Goal: Transaction & Acquisition: Purchase product/service

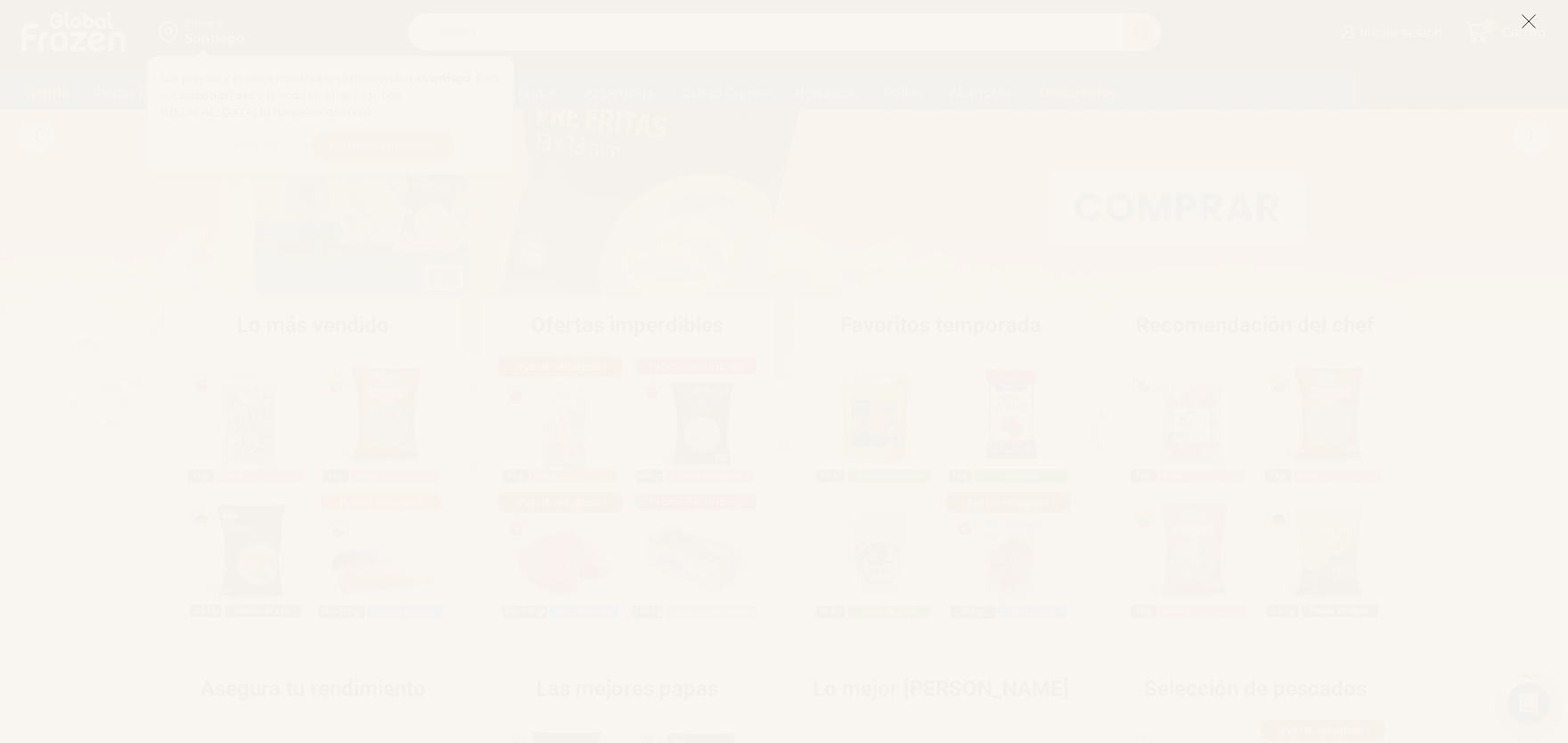
click at [1529, 12] on button at bounding box center [1529, 21] width 16 height 38
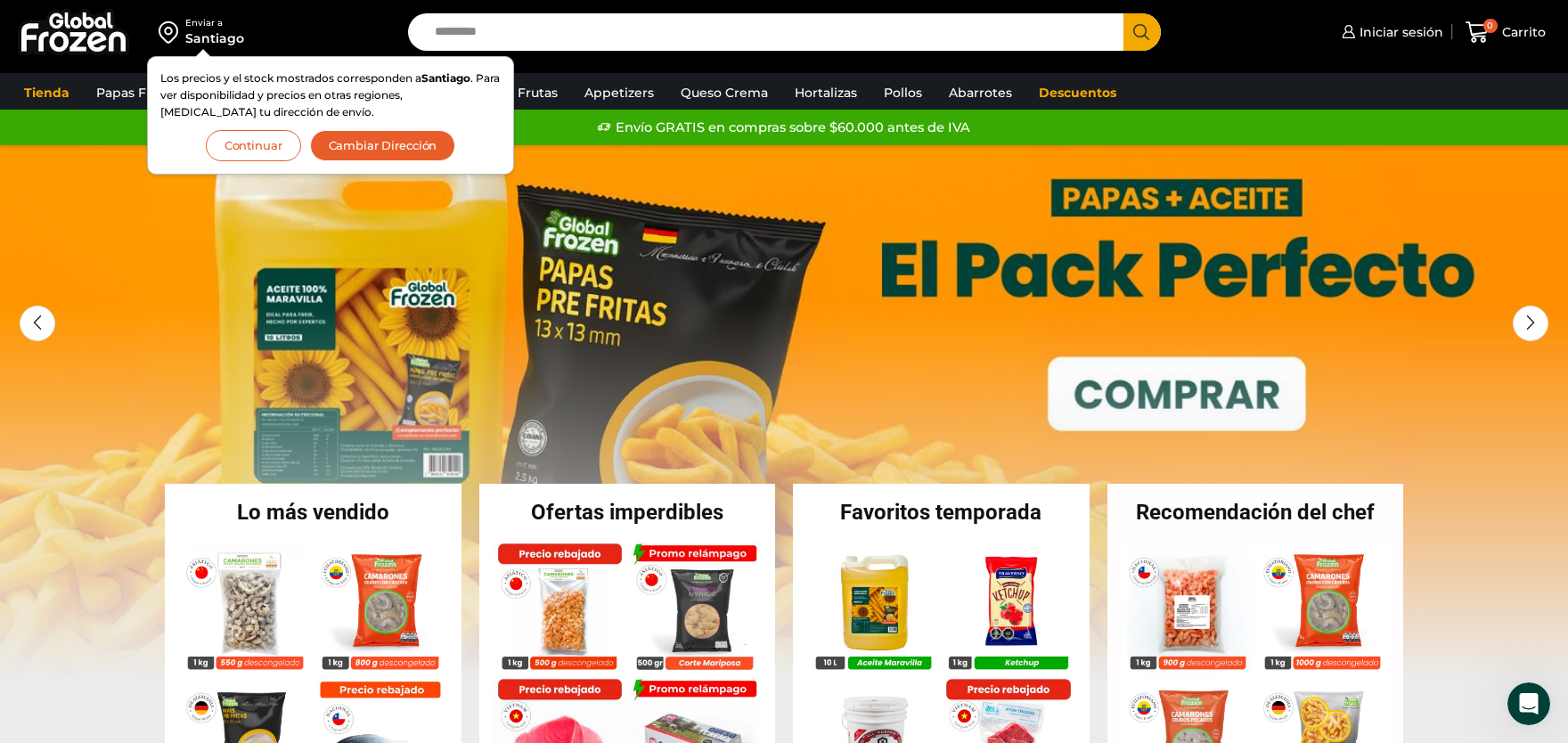
click at [256, 144] on button "Continuar" at bounding box center [253, 145] width 95 height 31
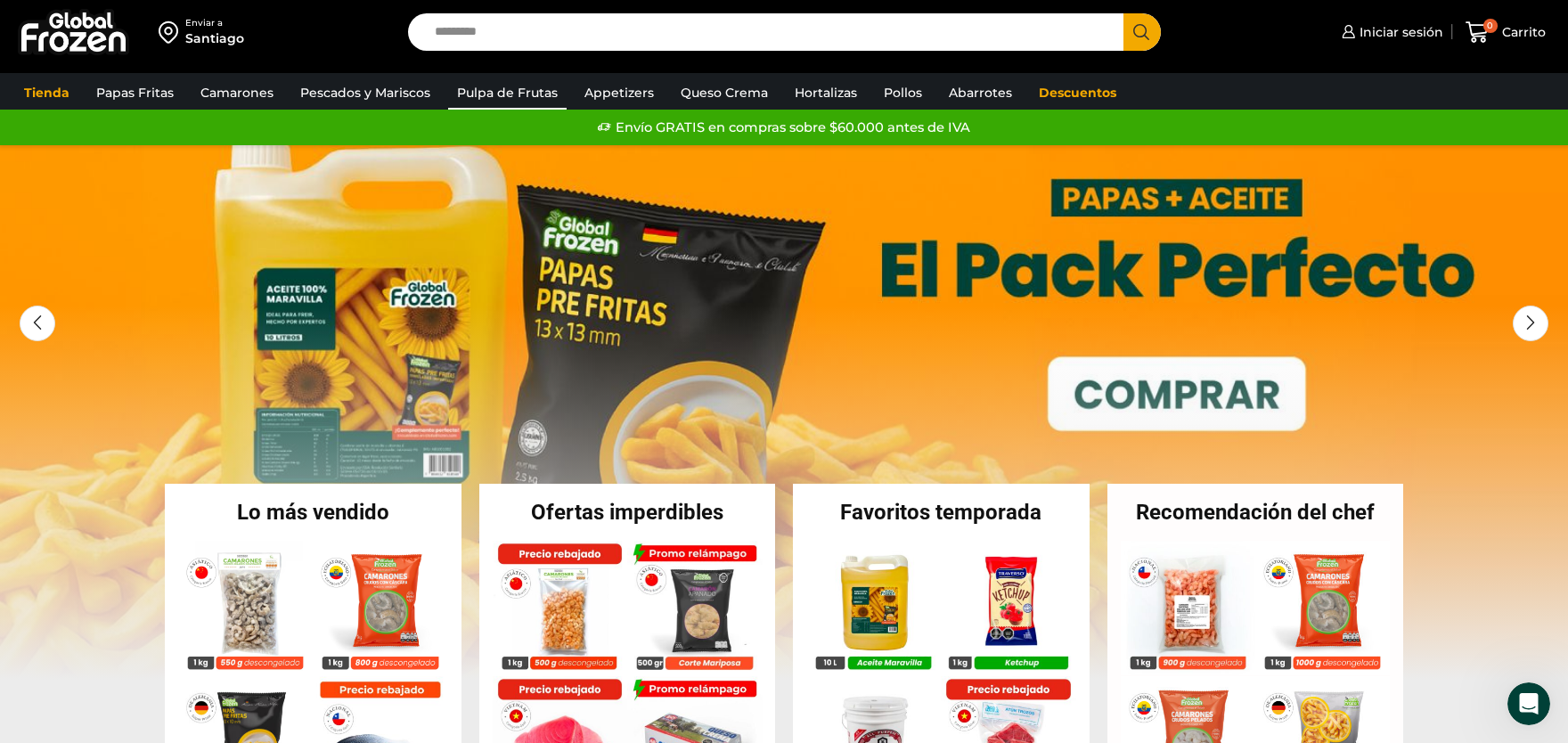
click at [513, 84] on link "Pulpa de Frutas" at bounding box center [507, 92] width 118 height 34
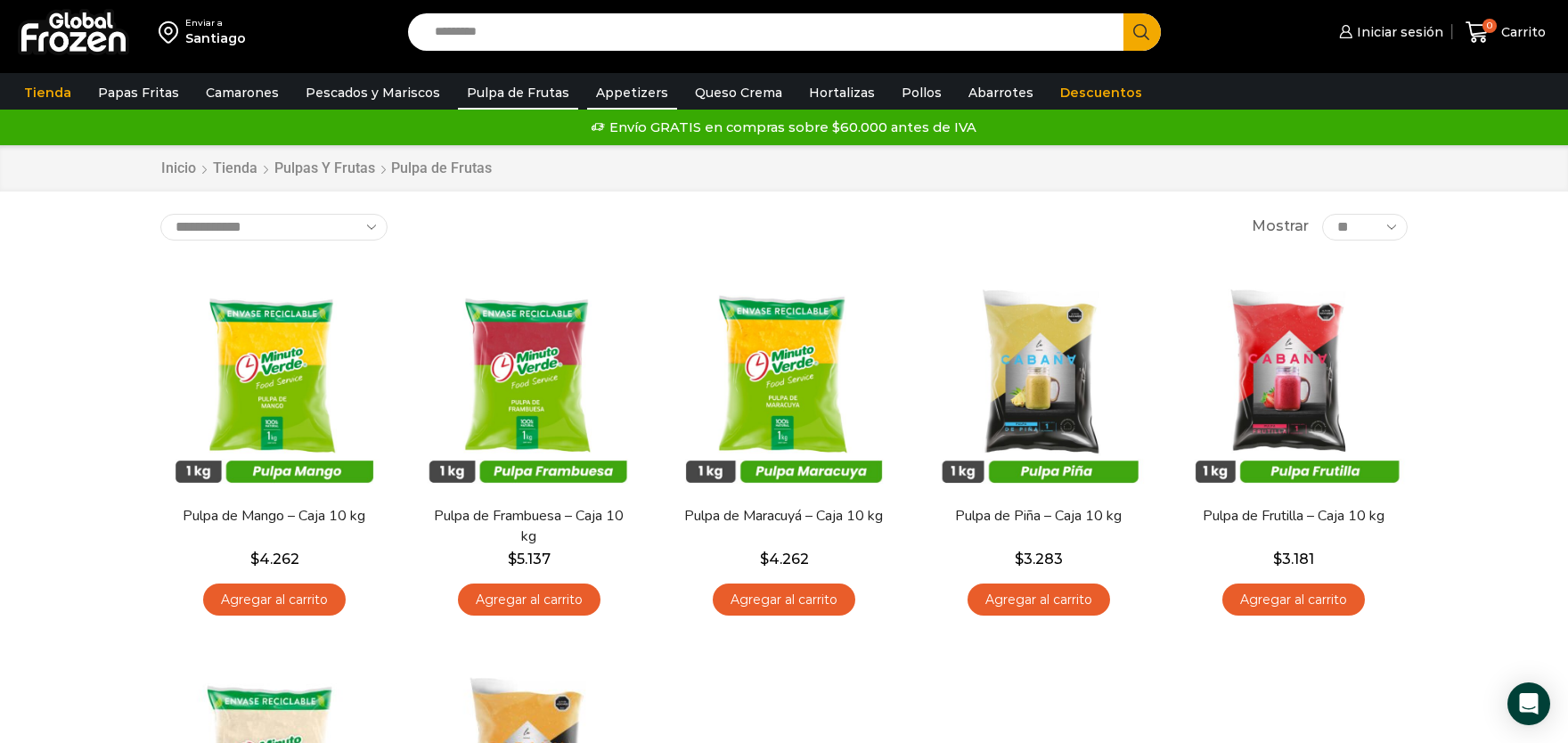
click at [613, 85] on link "Appetizers" at bounding box center [633, 92] width 90 height 34
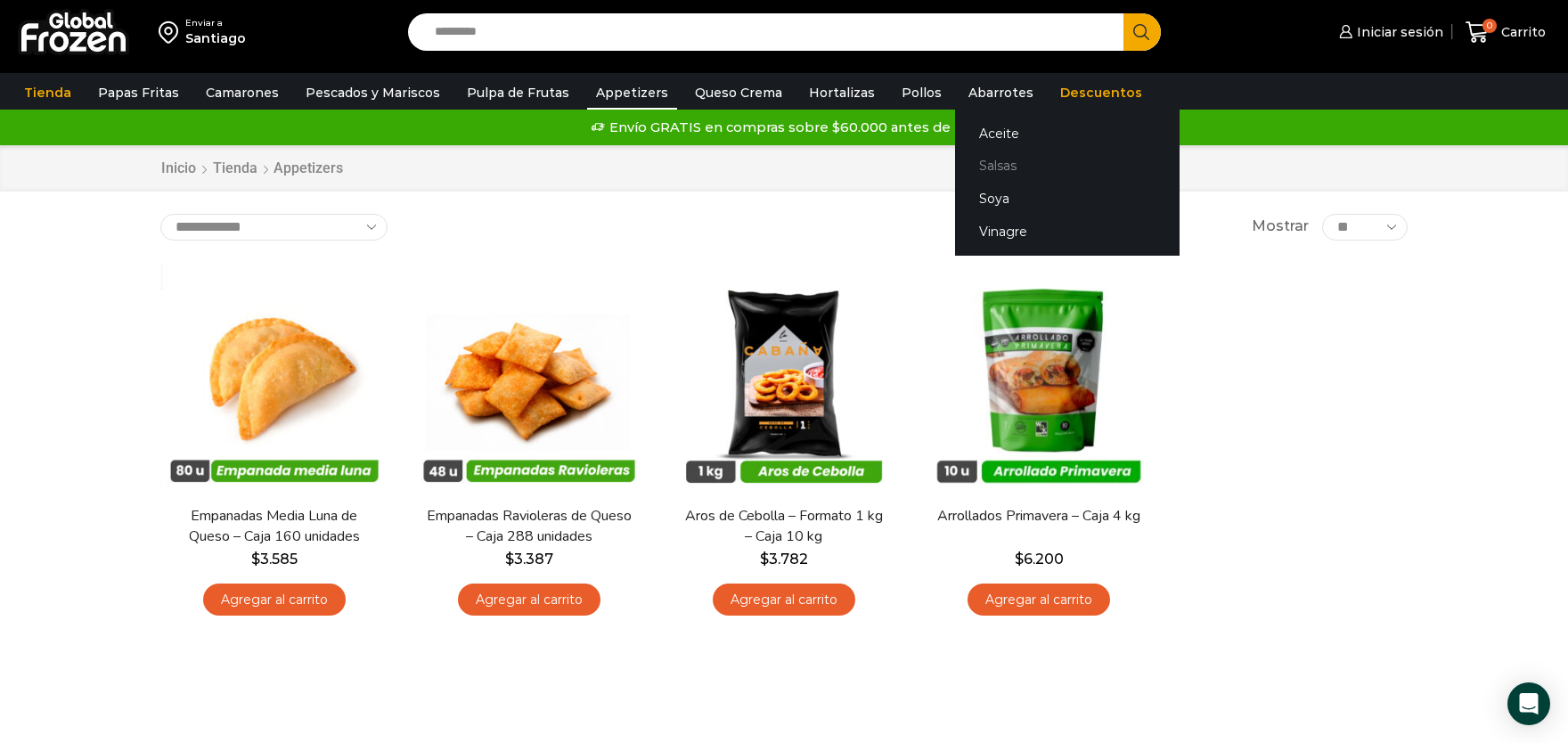
click at [965, 161] on link "Salsas" at bounding box center [1068, 166] width 225 height 33
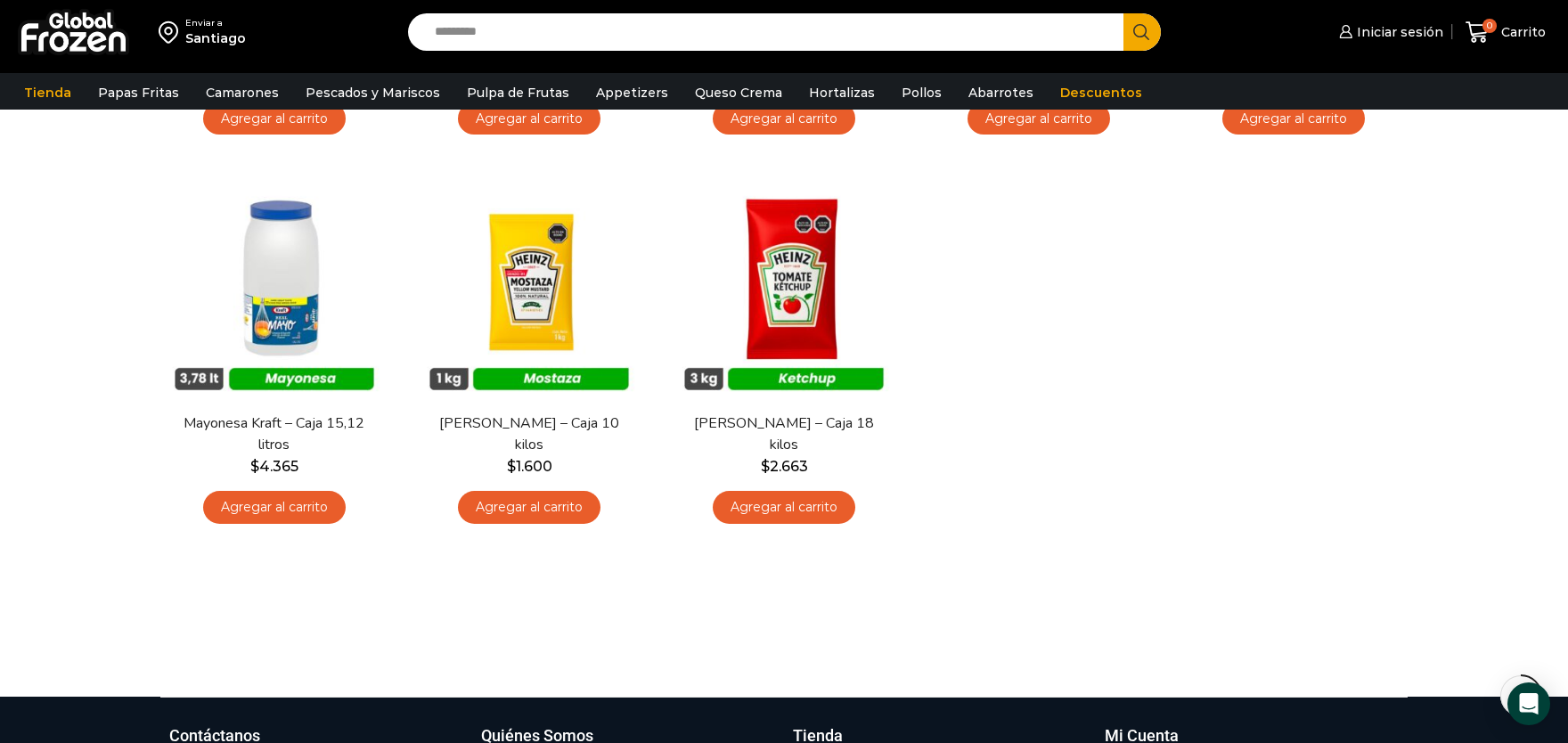
scroll to position [294, 0]
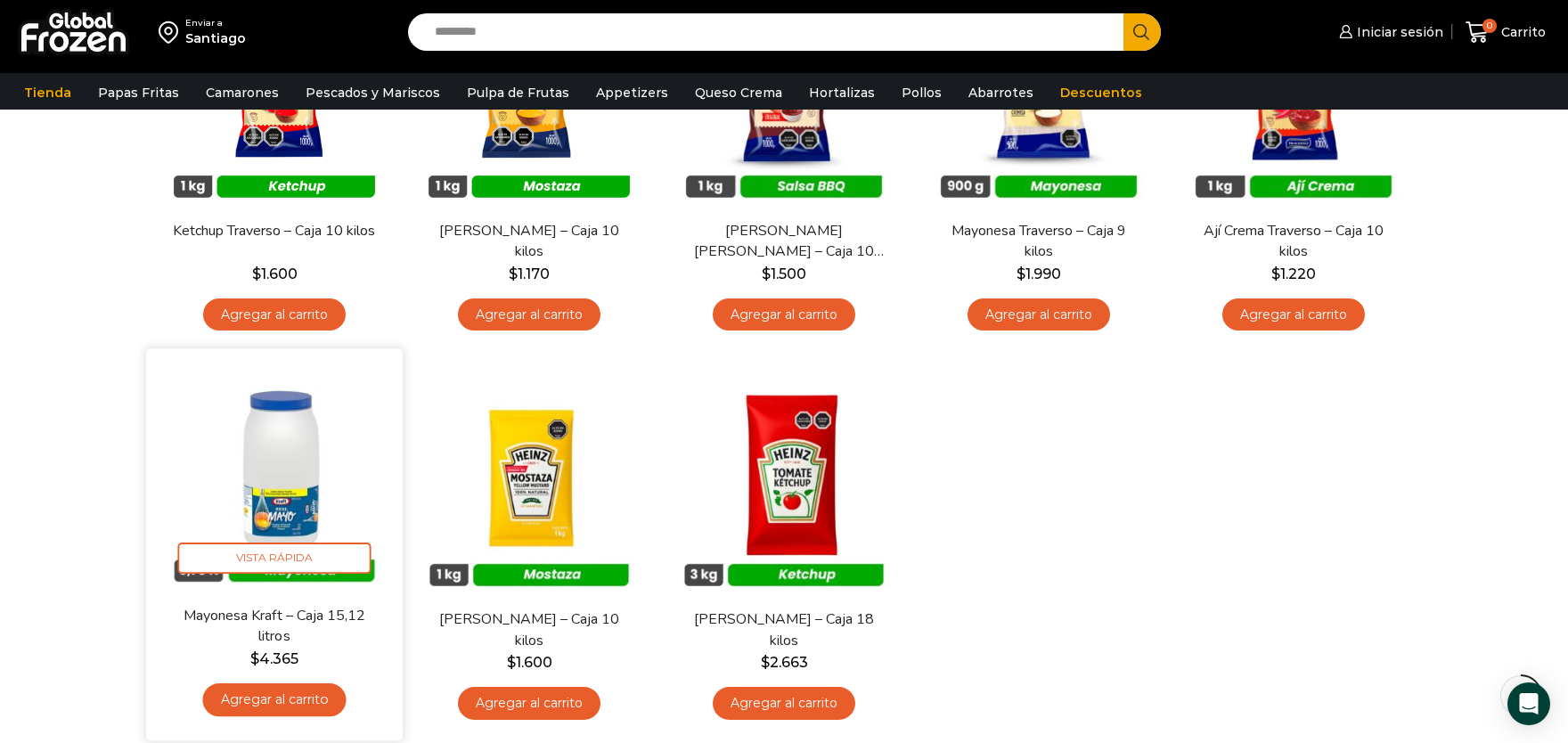
click at [295, 506] on img at bounding box center [274, 477] width 229 height 229
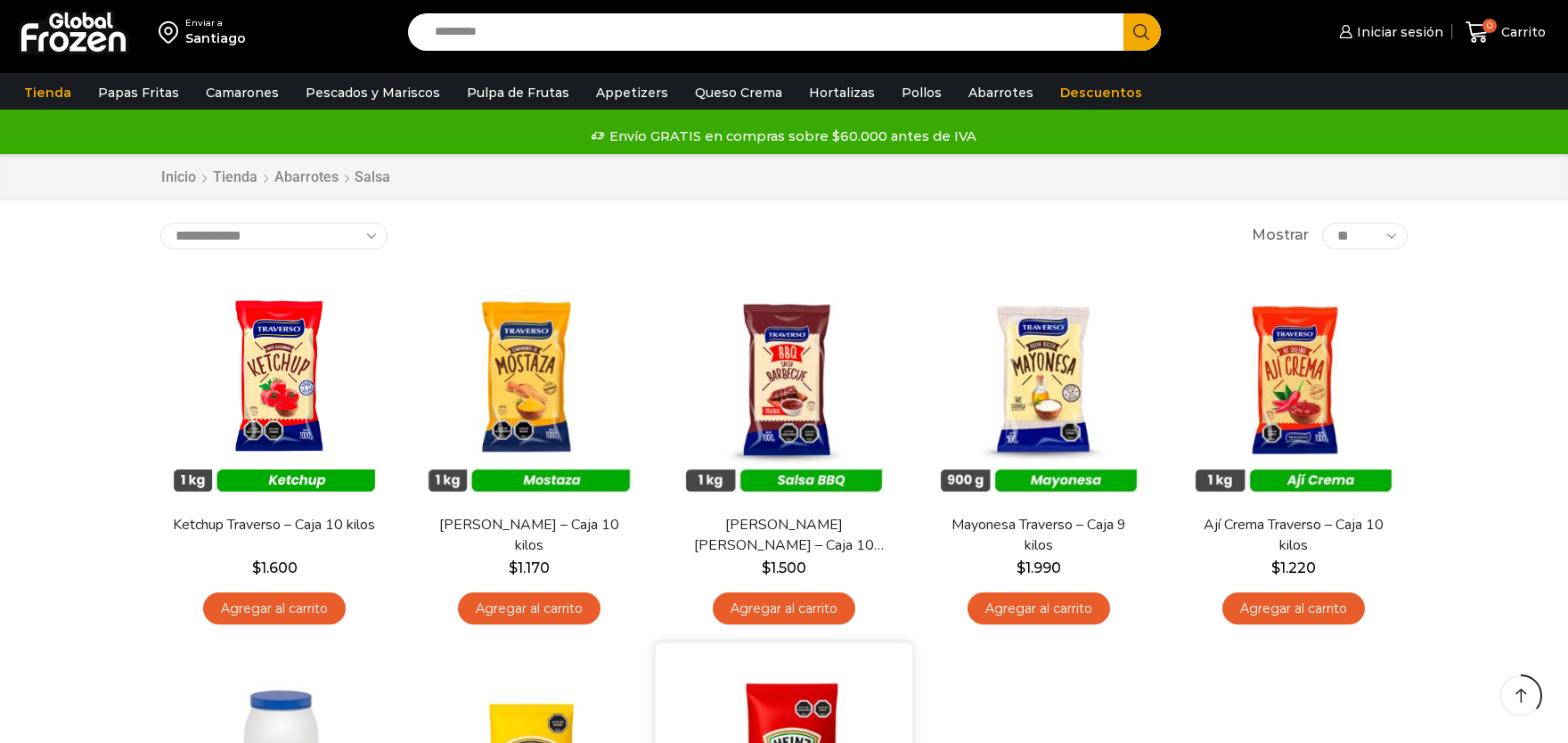
scroll to position [294, 0]
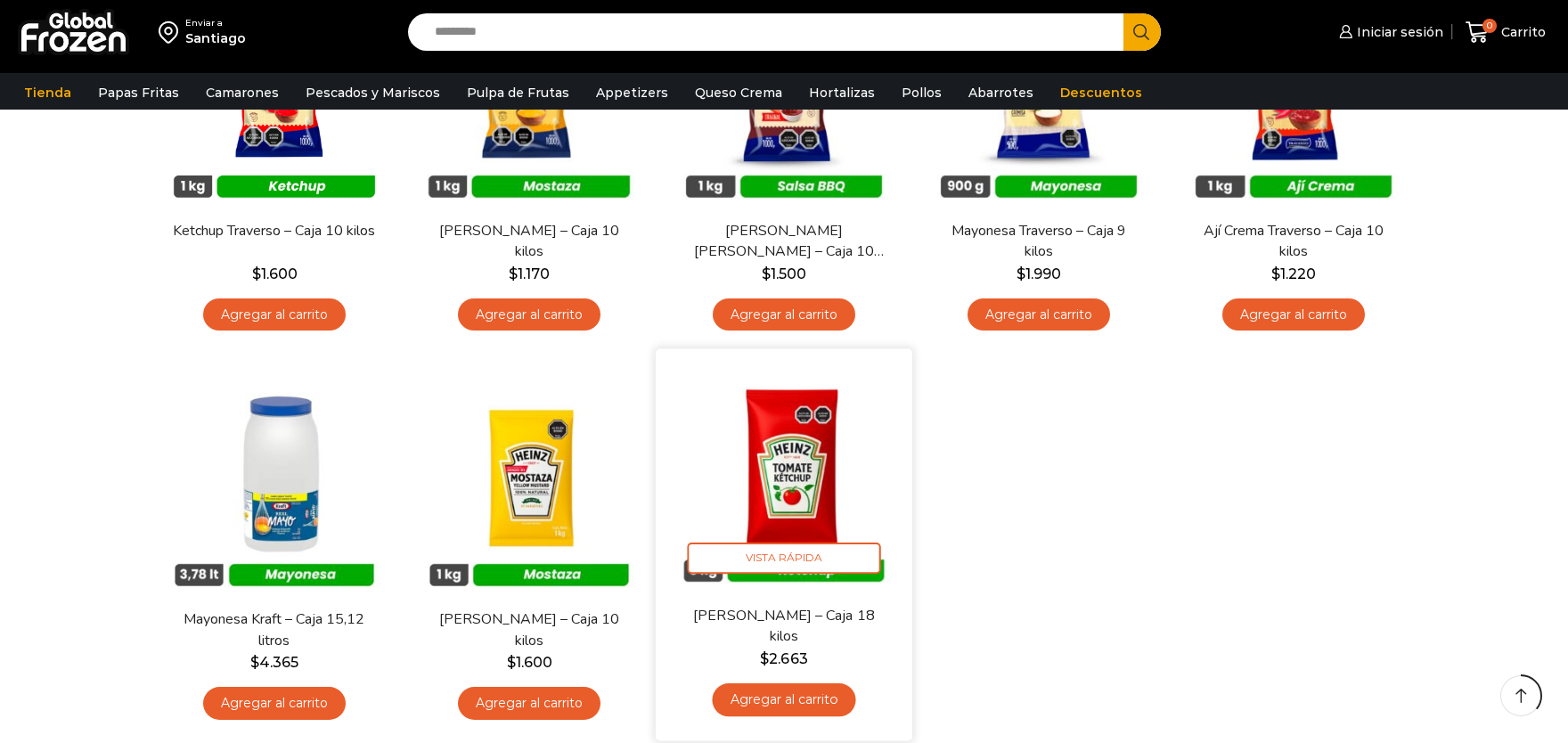
click at [792, 516] on img at bounding box center [784, 477] width 229 height 229
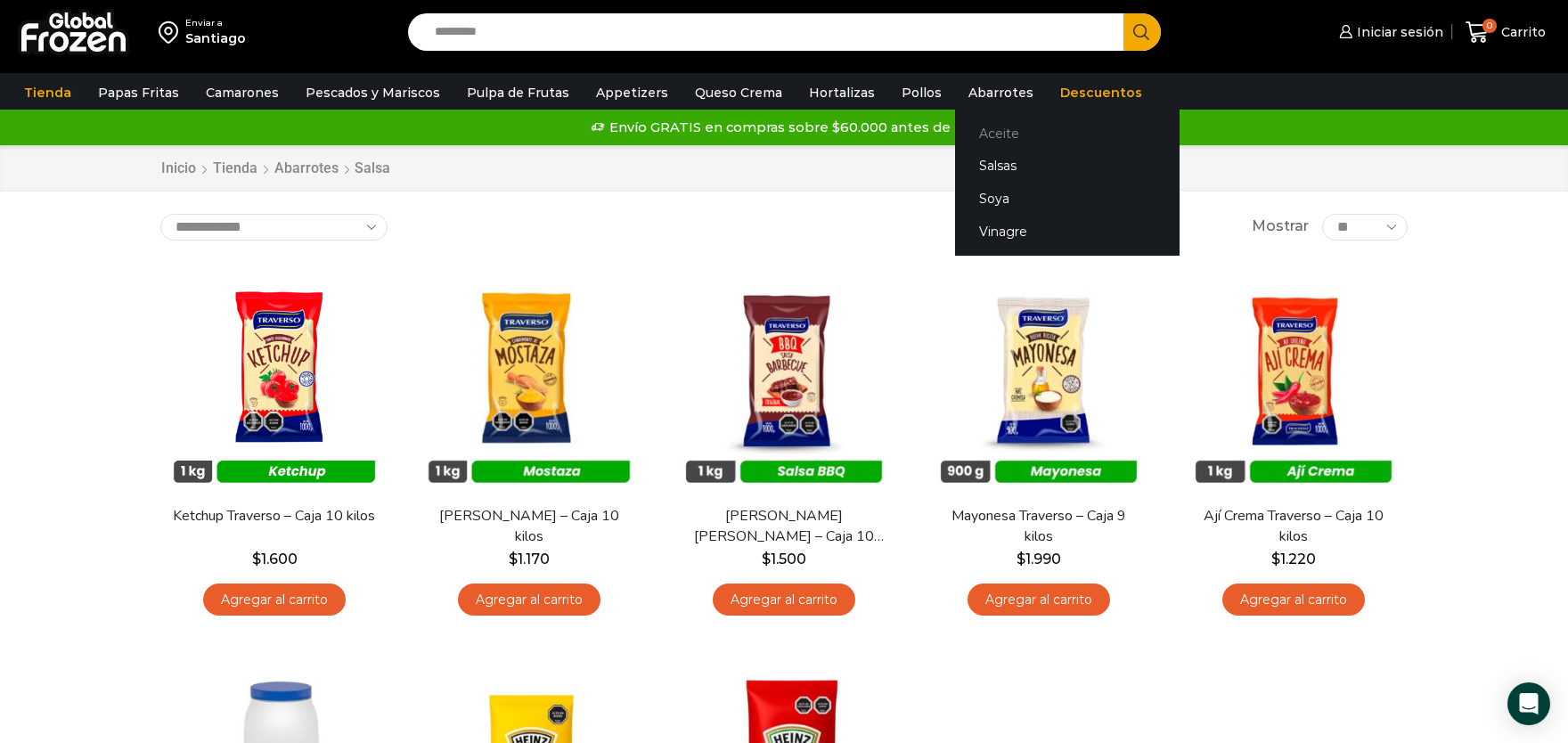
click at [980, 134] on link "Aceite" at bounding box center [1068, 133] width 225 height 33
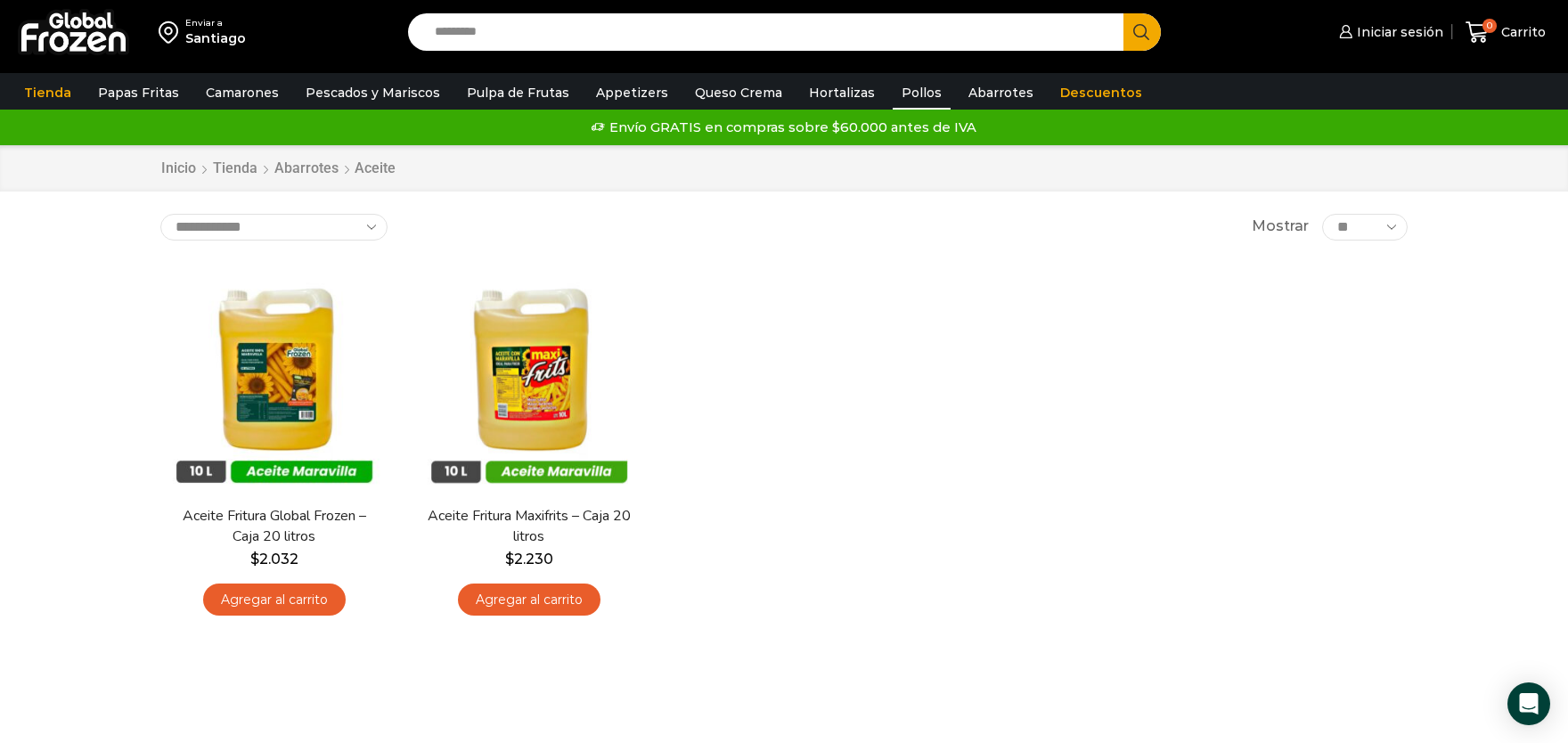
click at [893, 87] on link "Pollos" at bounding box center [922, 92] width 58 height 34
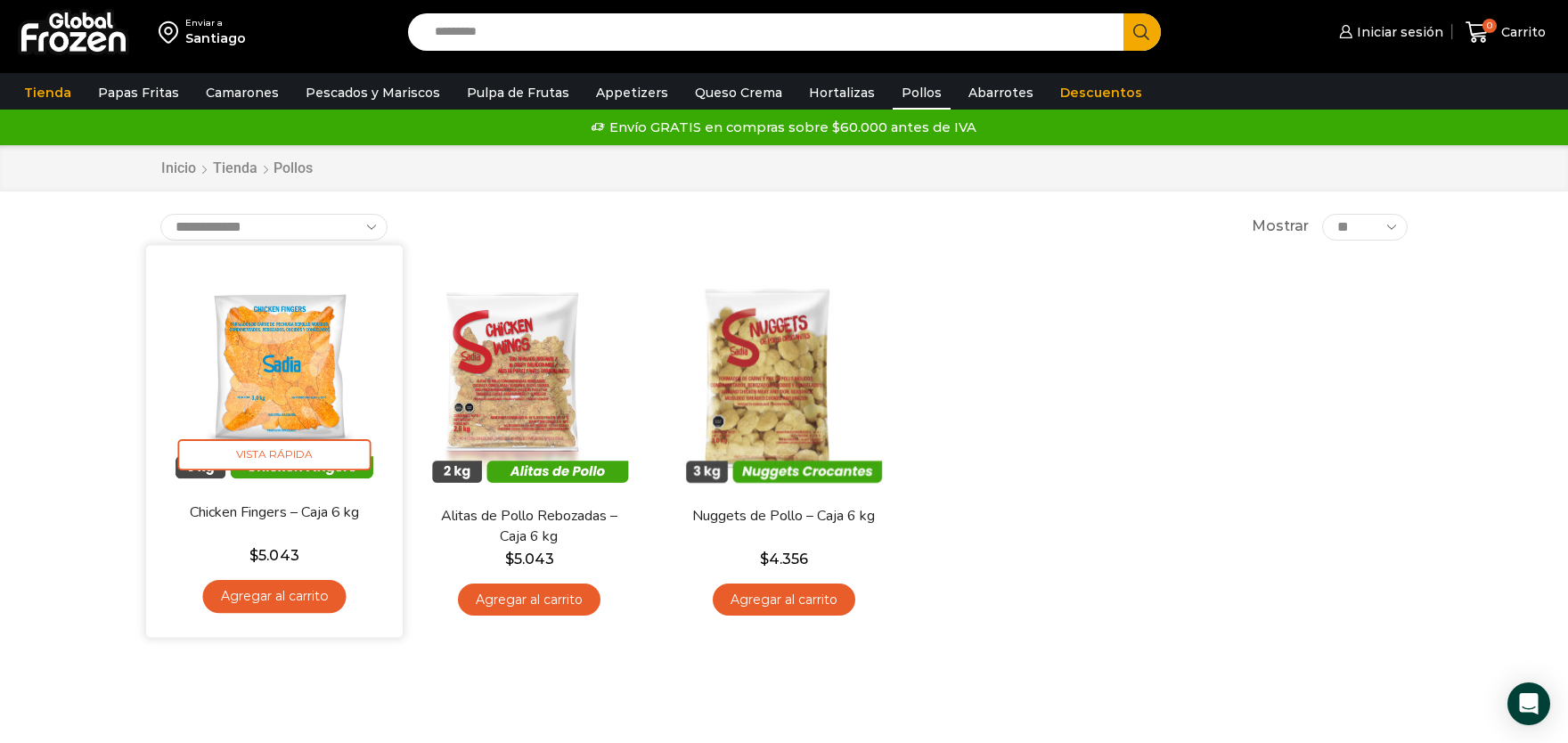
click at [259, 372] on img at bounding box center [274, 372] width 229 height 229
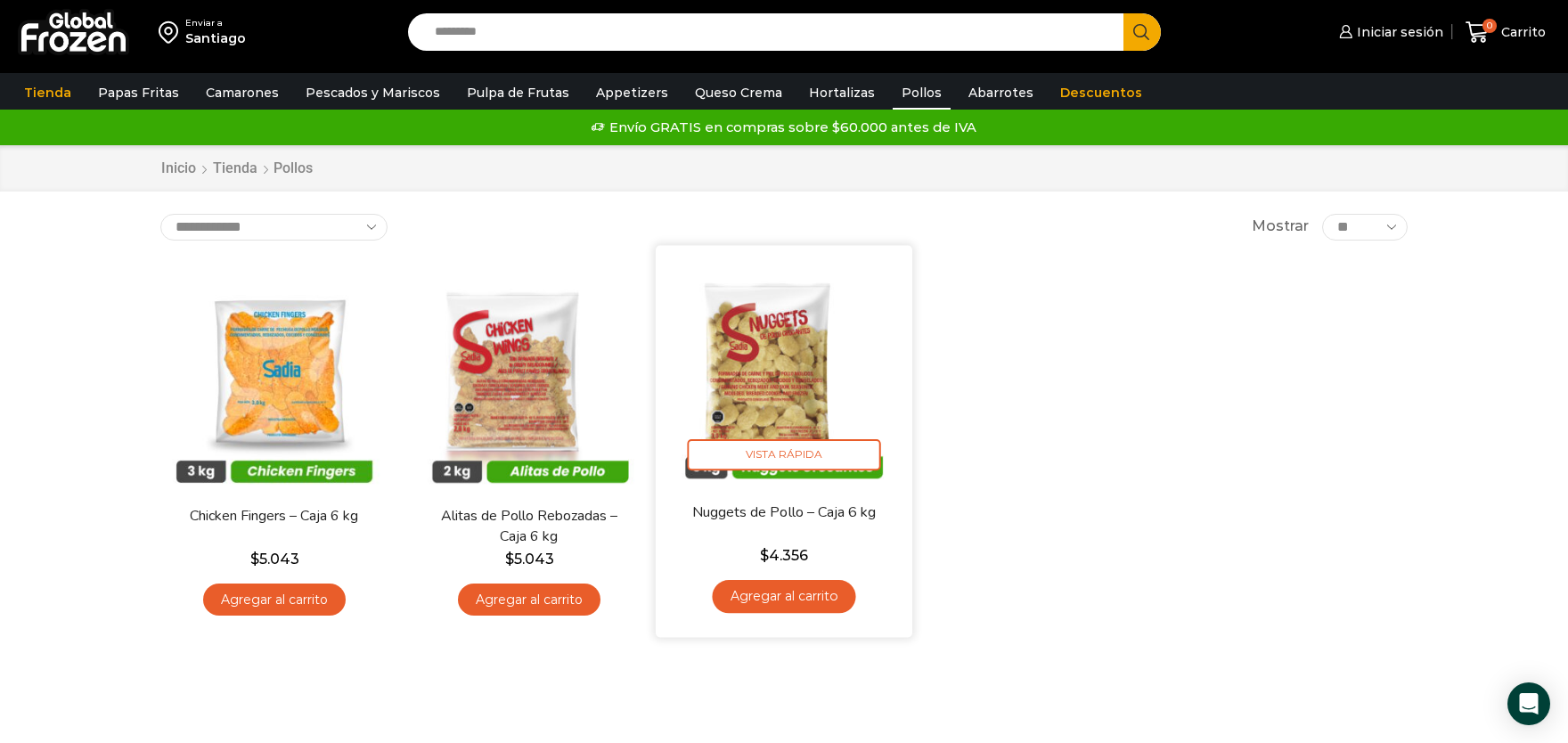
click at [763, 418] on img at bounding box center [784, 372] width 229 height 229
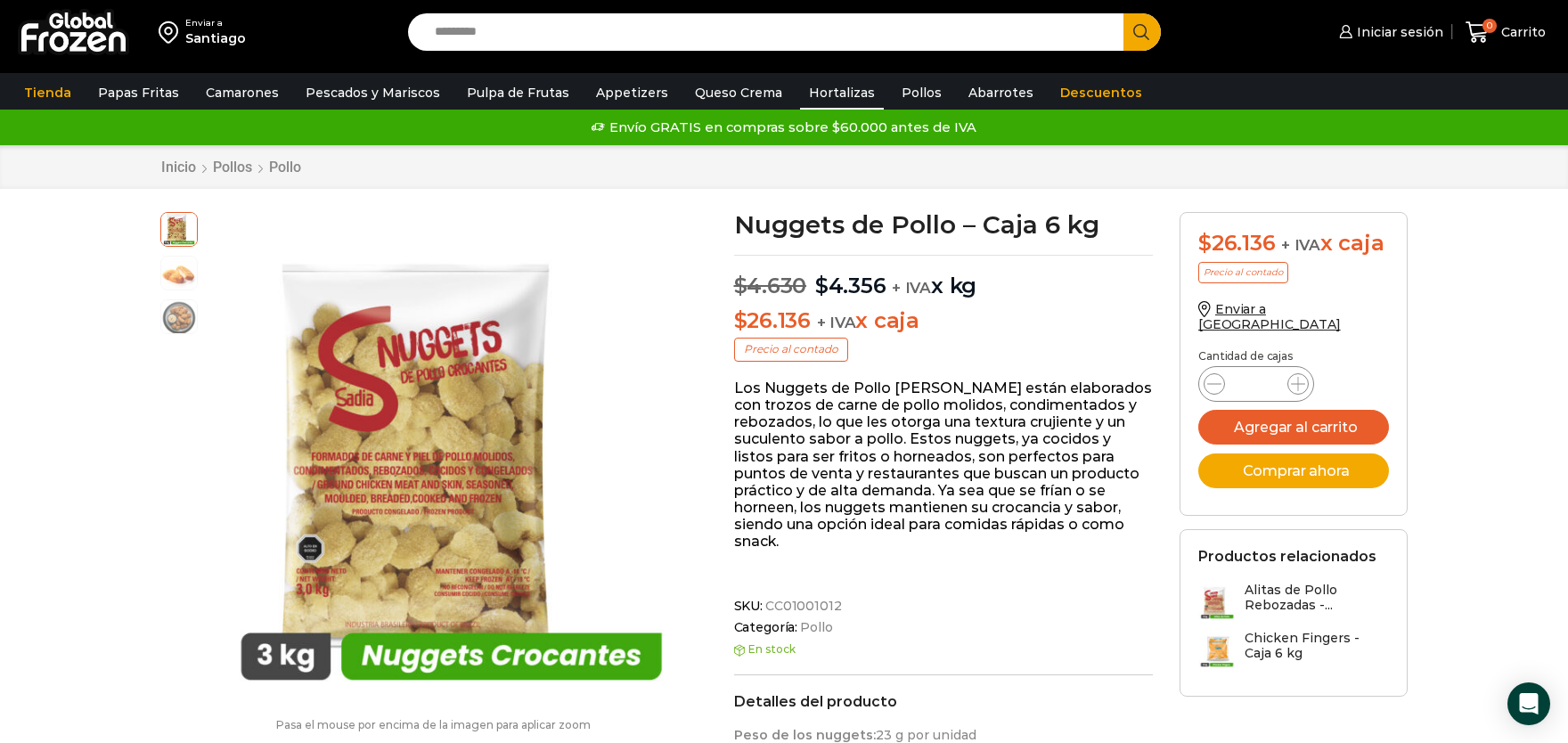
click at [801, 92] on link "Hortalizas" at bounding box center [841, 92] width 84 height 34
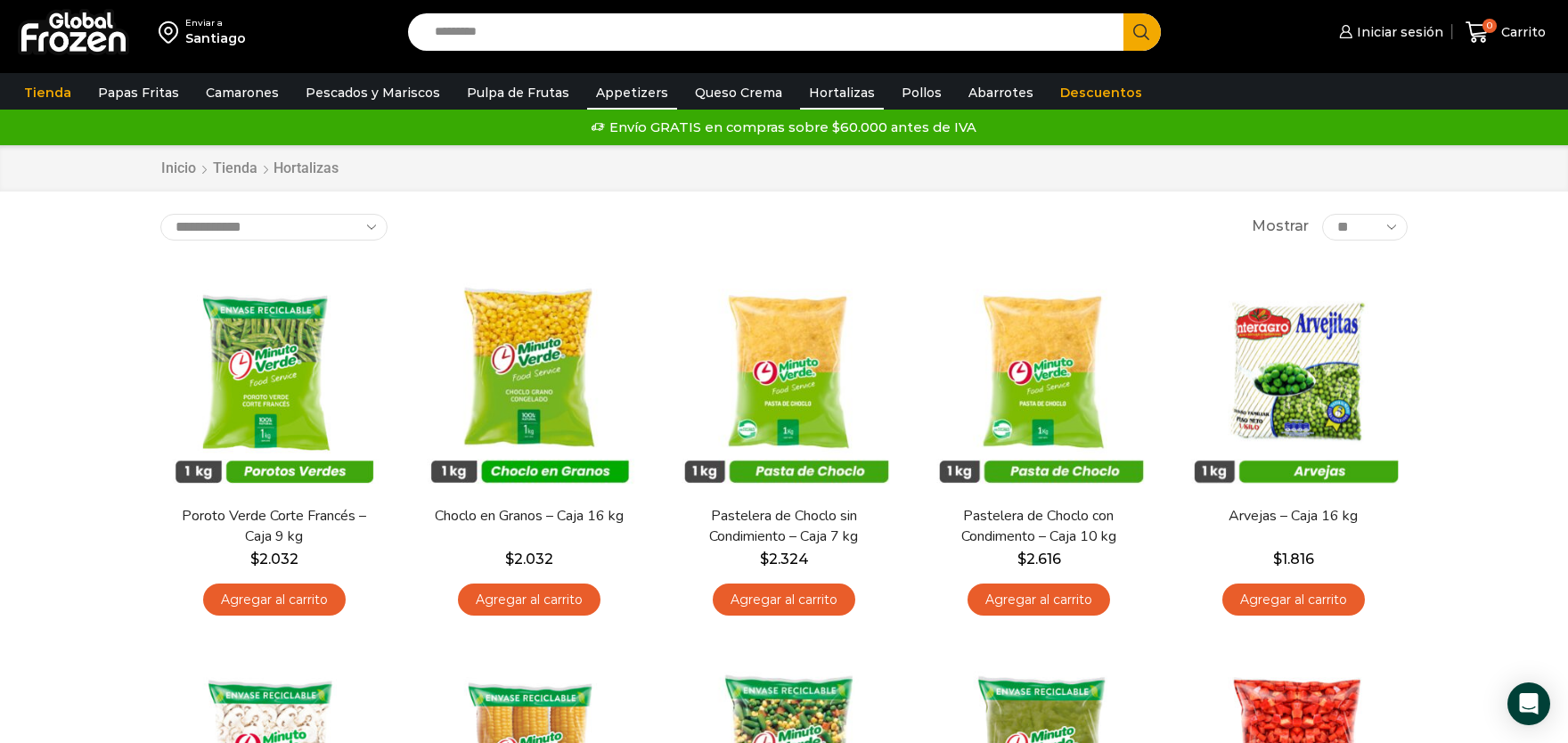
click at [602, 83] on link "Appetizers" at bounding box center [633, 92] width 90 height 34
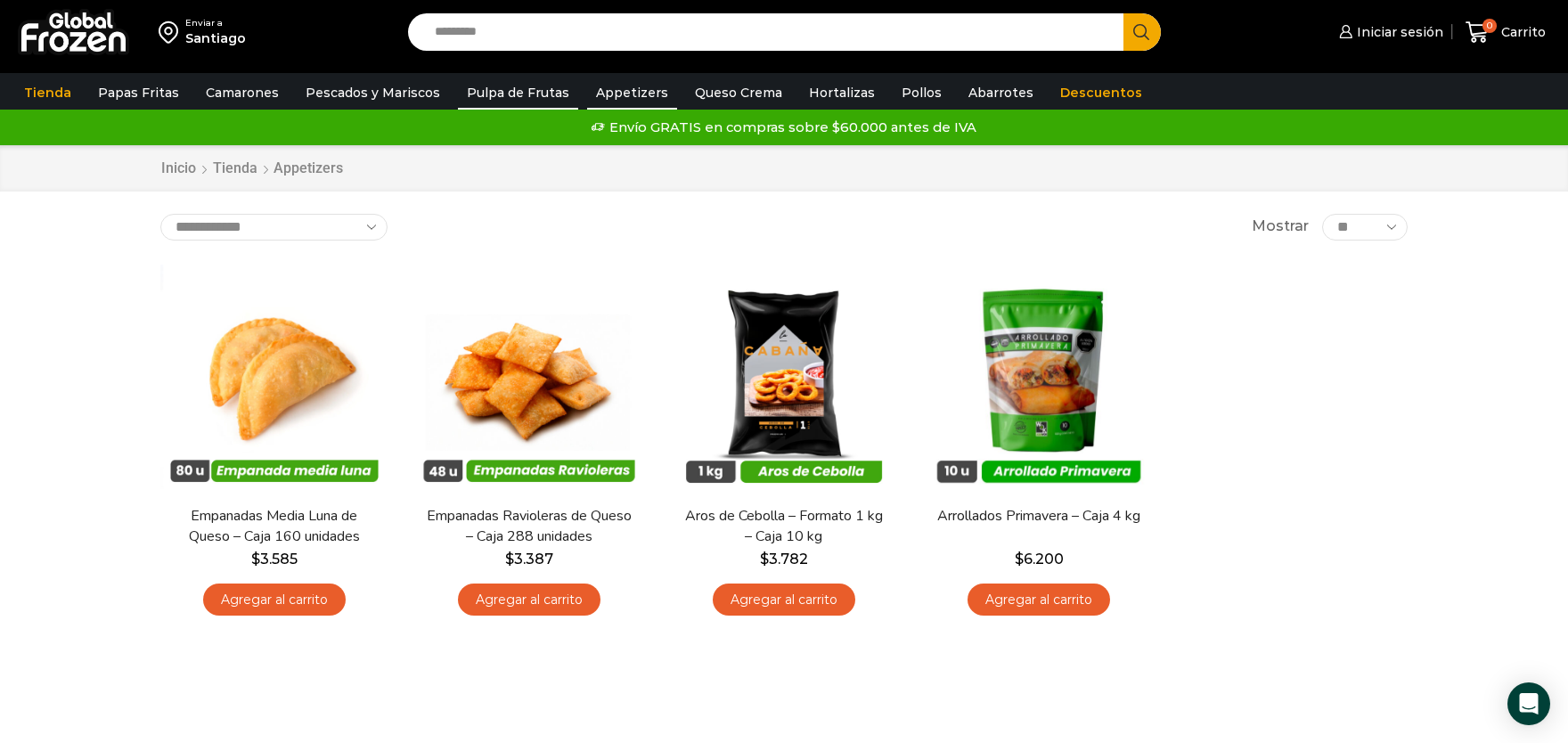
click at [523, 89] on link "Pulpa de Frutas" at bounding box center [518, 92] width 120 height 34
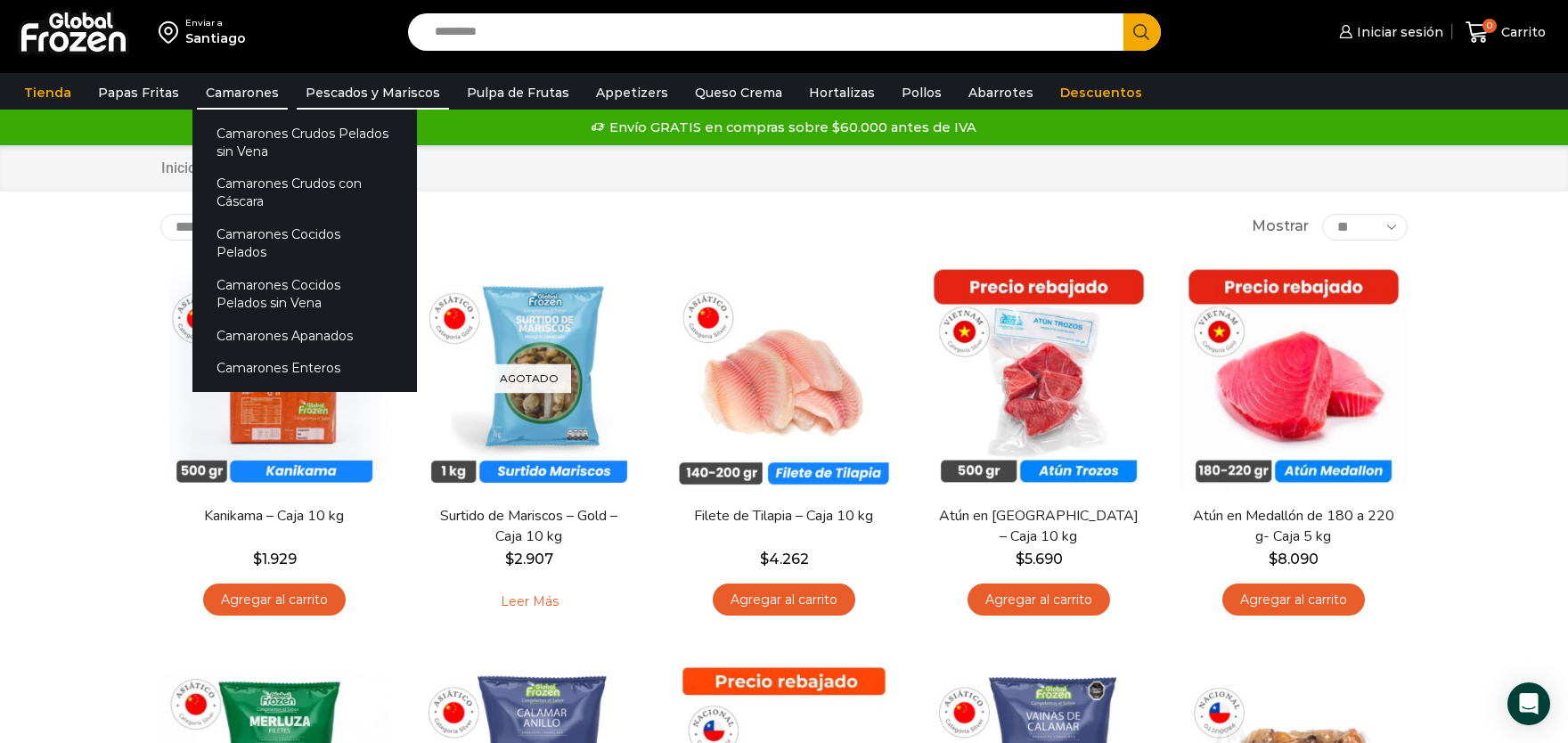
click at [238, 96] on link "Camarones" at bounding box center [242, 92] width 91 height 34
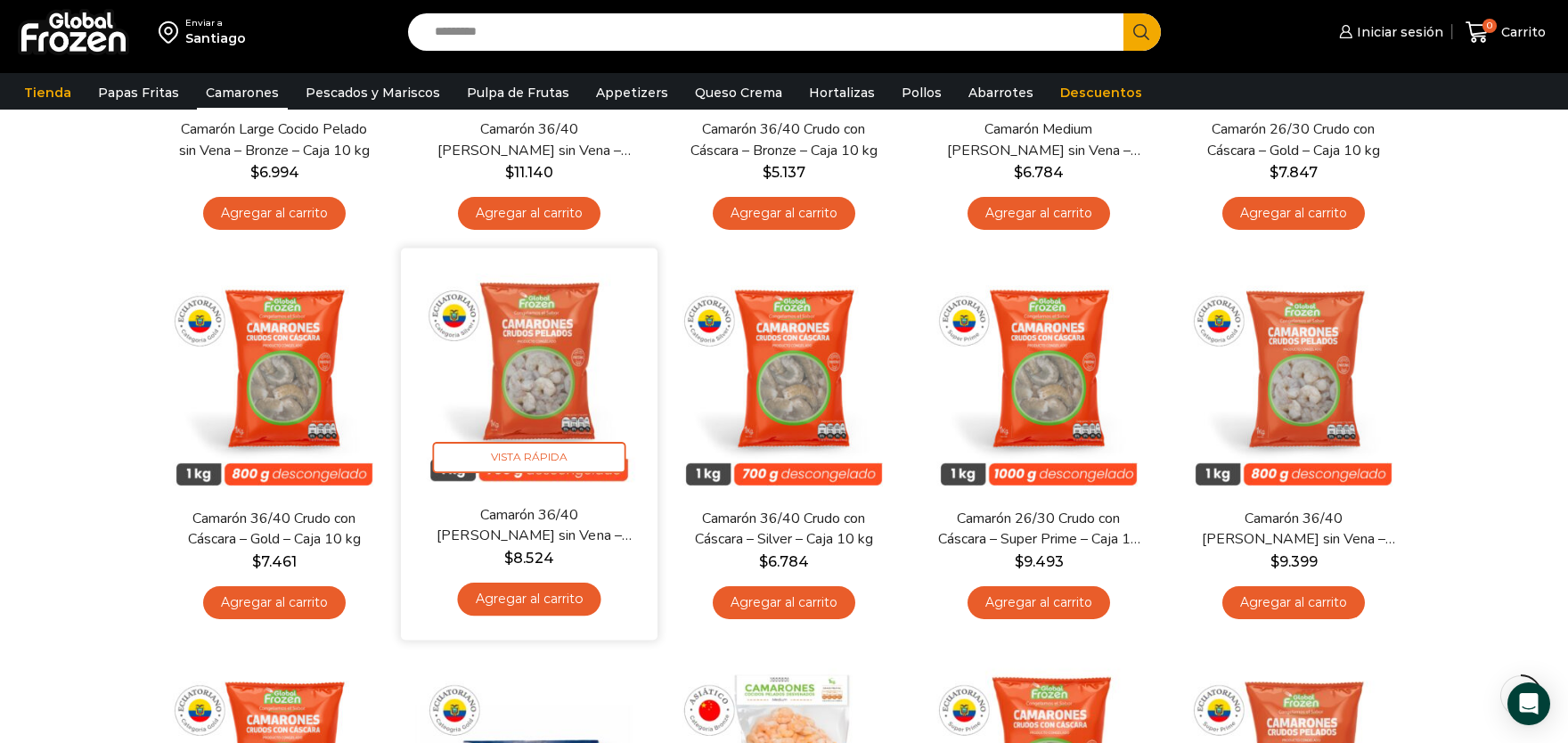
scroll to position [1176, 0]
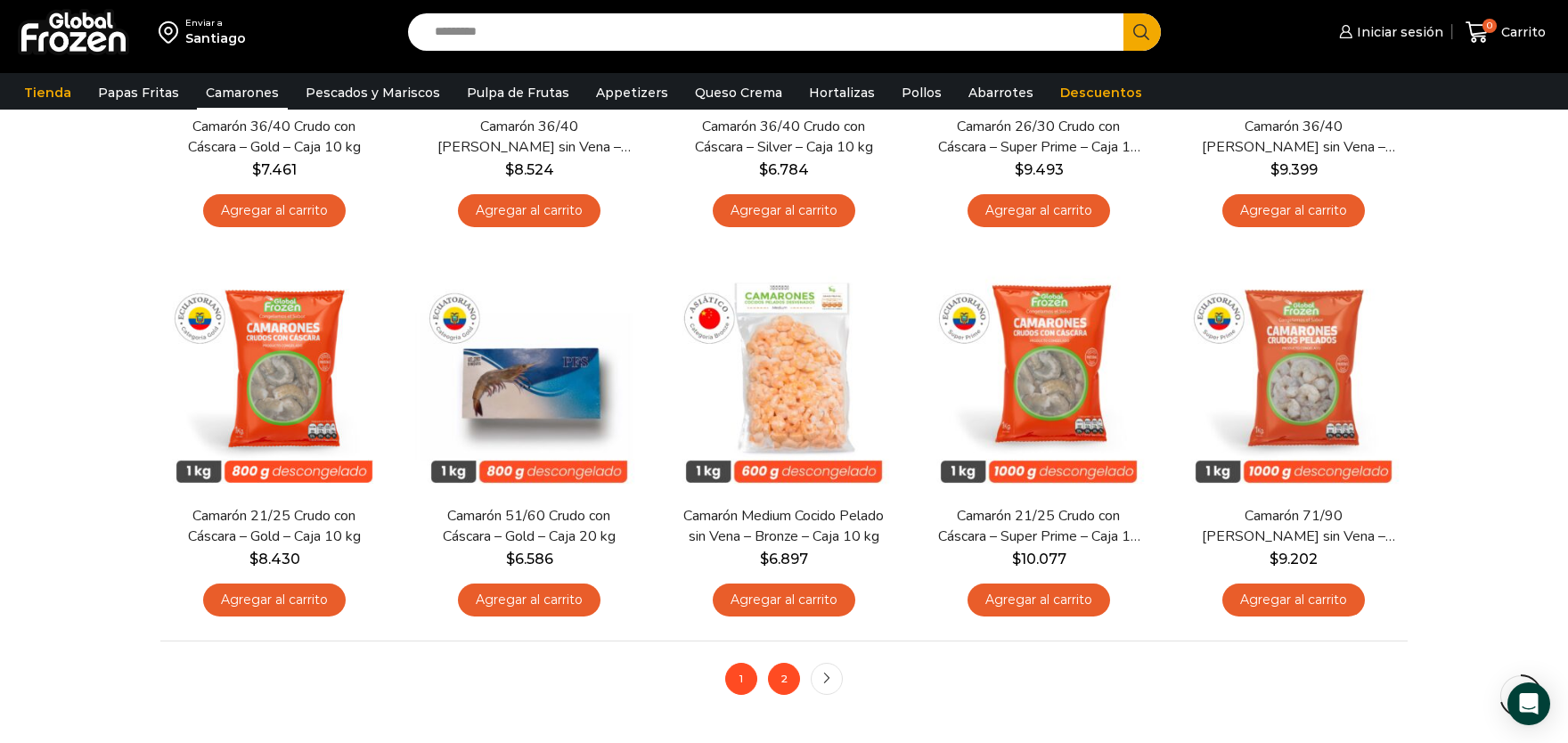
click at [789, 685] on link "2" at bounding box center [784, 678] width 32 height 32
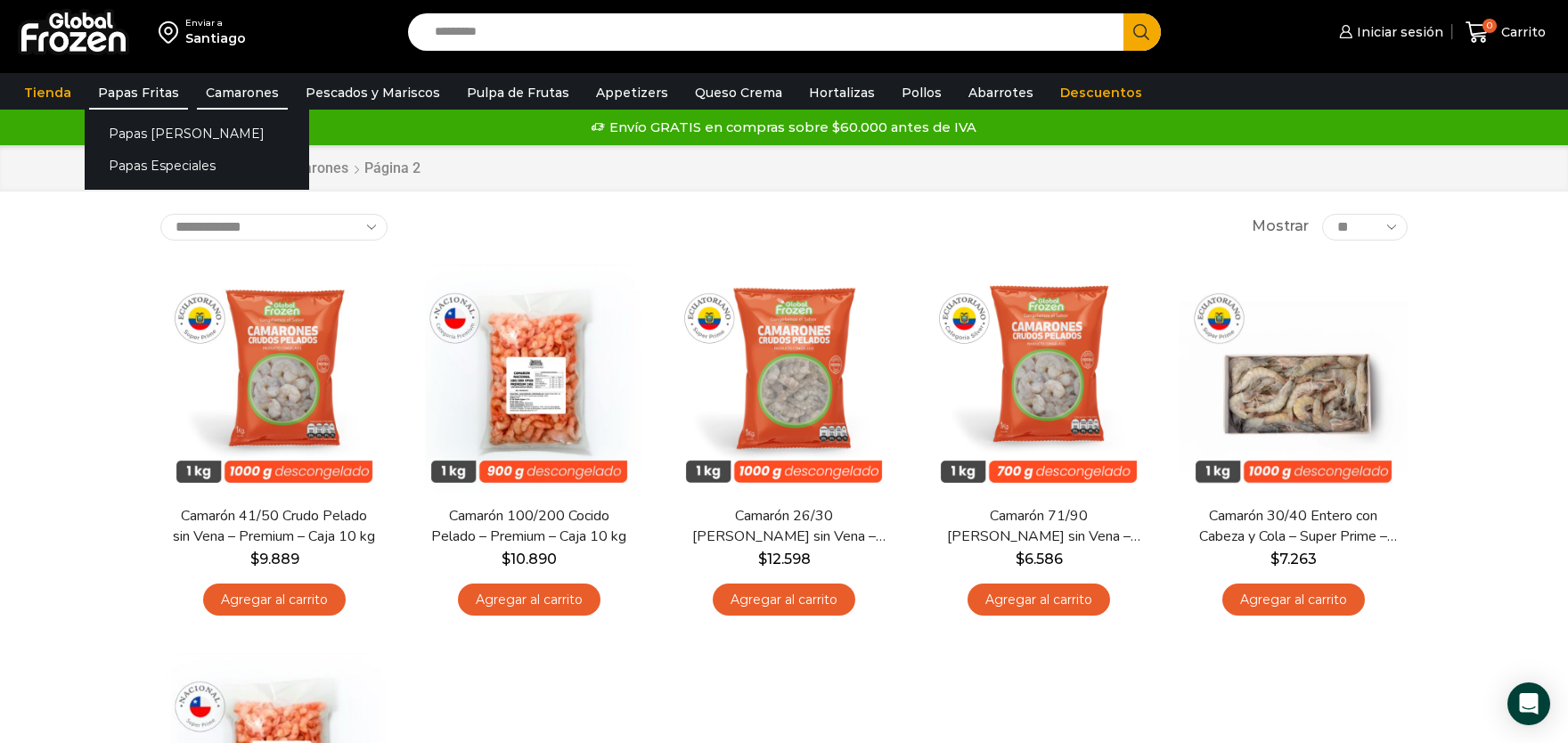
click at [146, 93] on link "Papas Fritas" at bounding box center [138, 92] width 99 height 34
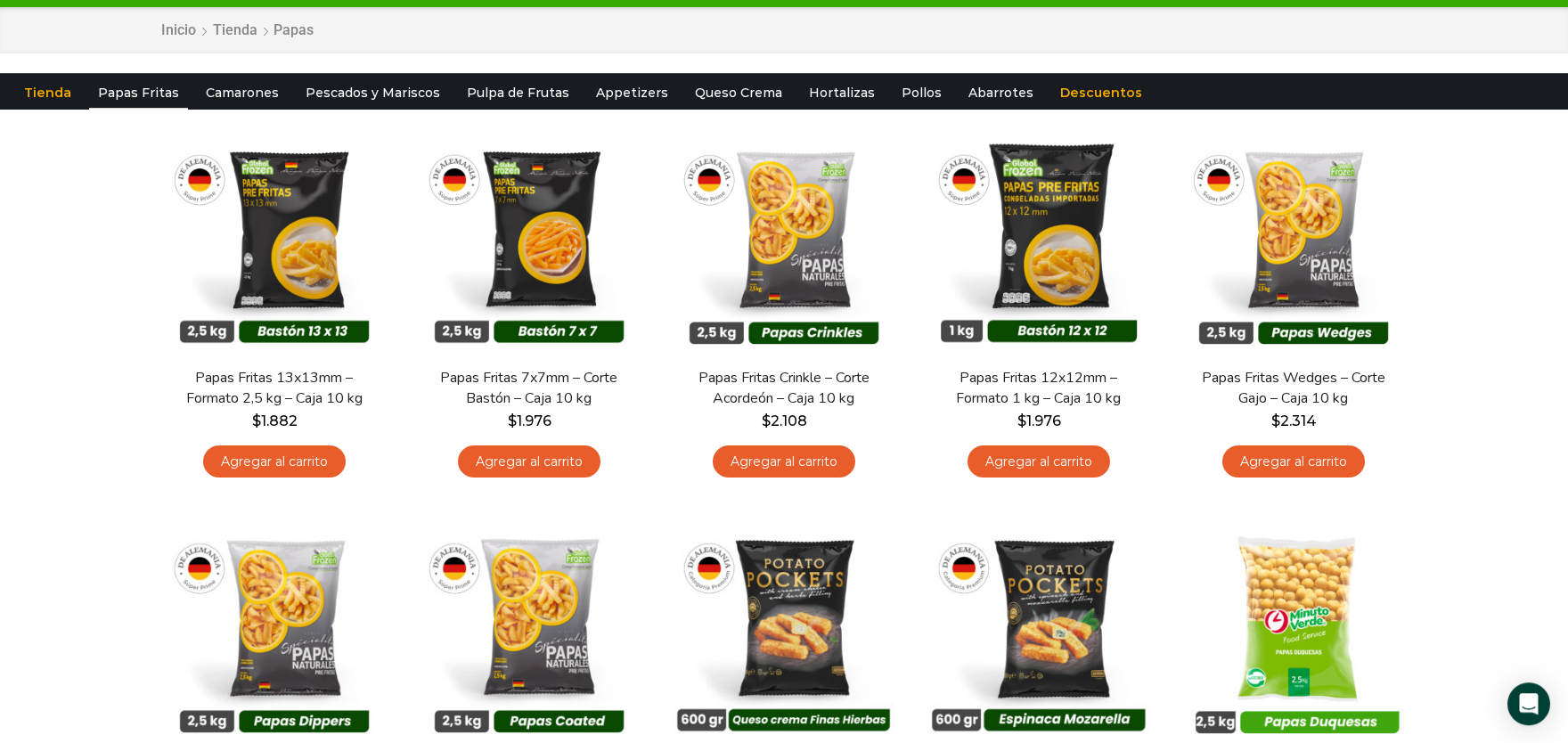
scroll to position [196, 0]
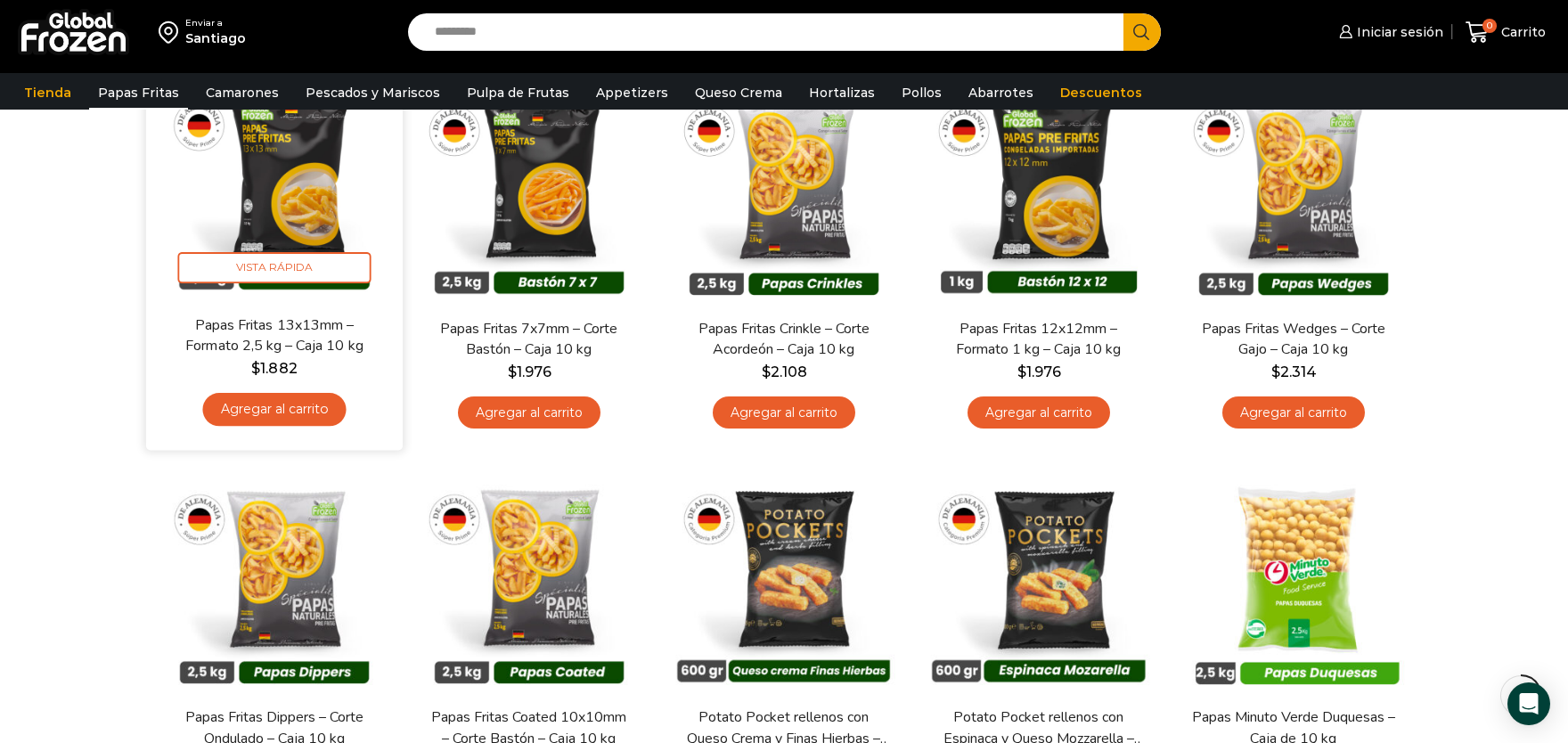
click at [251, 213] on img at bounding box center [274, 185] width 229 height 229
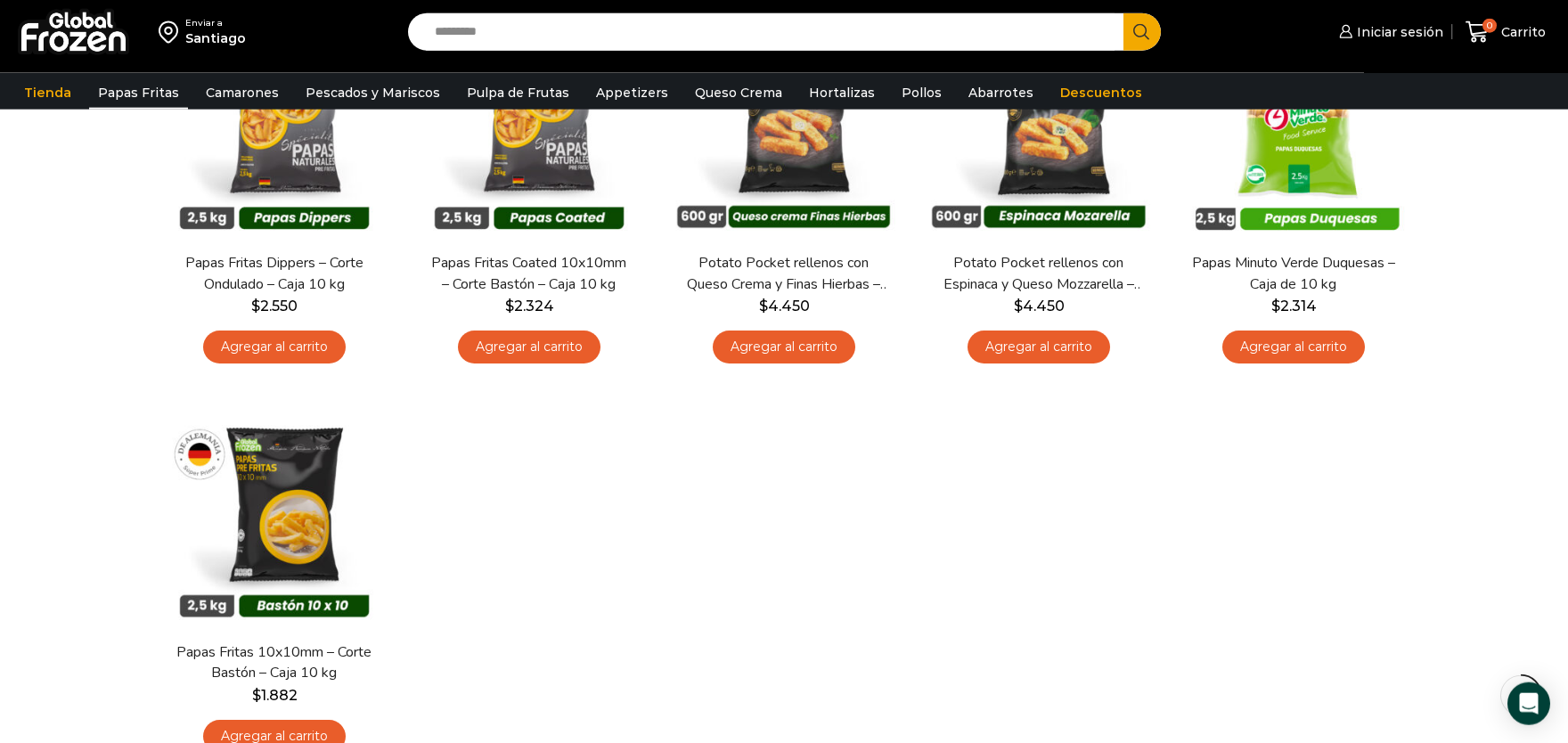
scroll to position [686, 0]
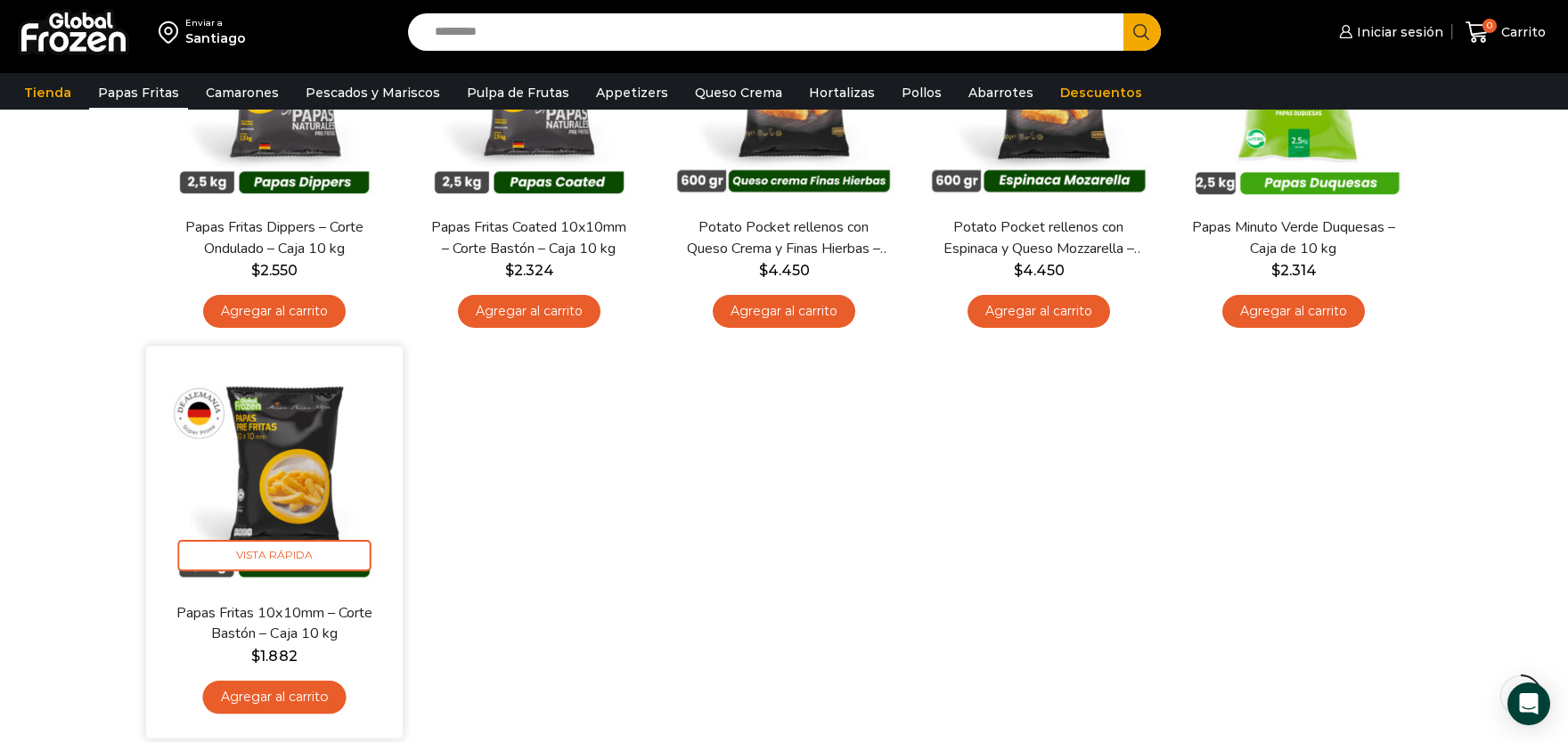
click at [311, 489] on img at bounding box center [274, 474] width 229 height 229
